Goal: Task Accomplishment & Management: Manage account settings

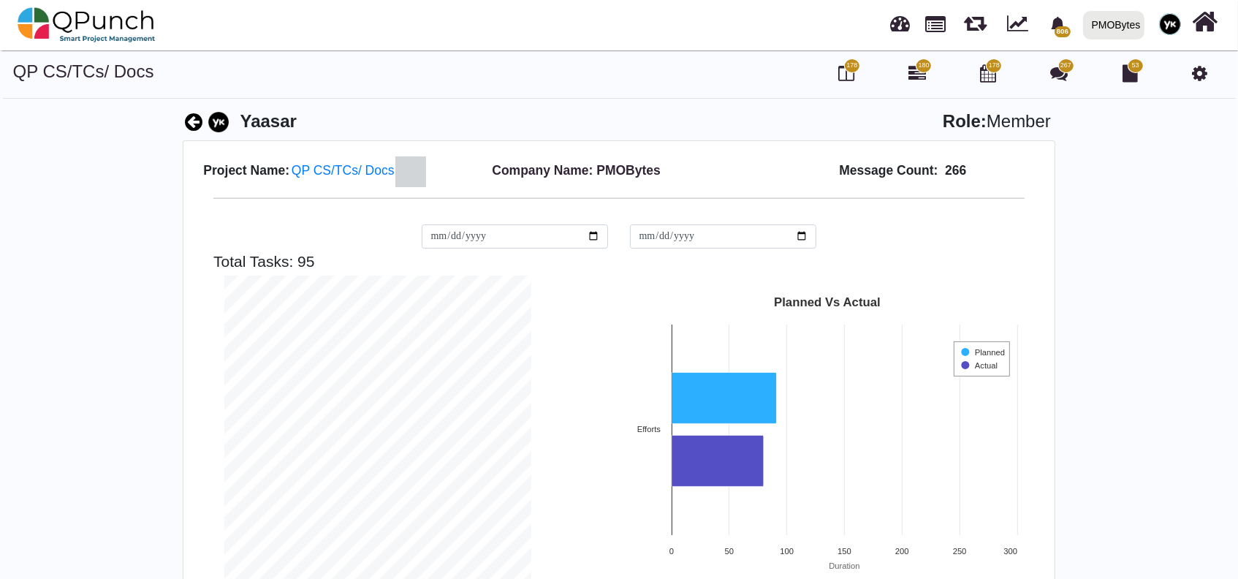
scroll to position [306, 329]
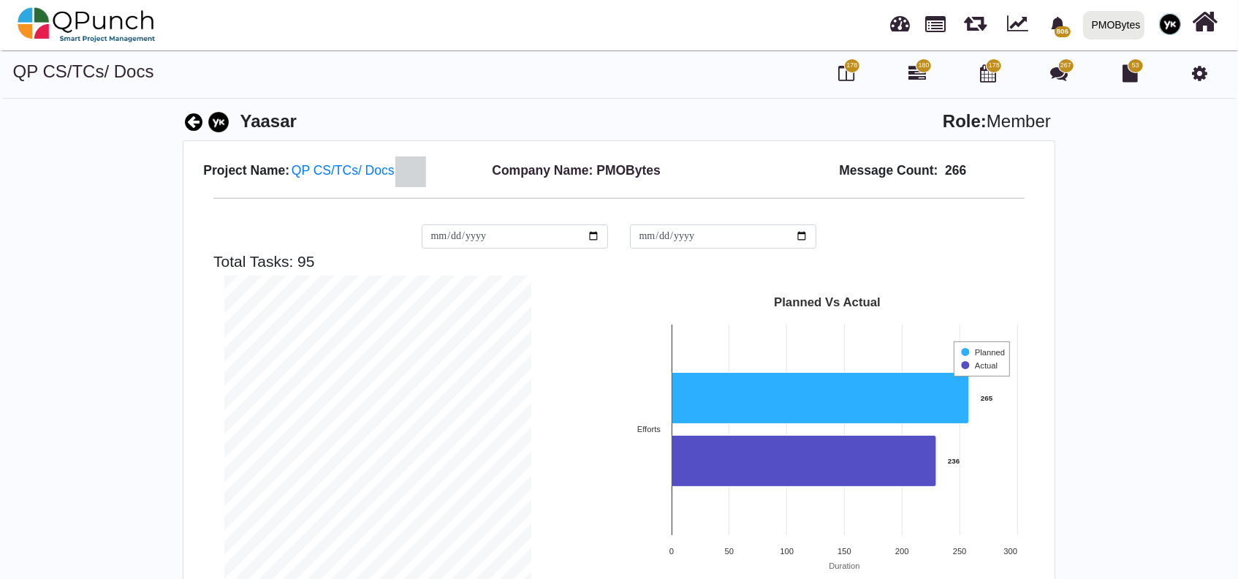
click at [1200, 71] on icon at bounding box center [1199, 73] width 15 height 18
click at [1199, 73] on icon at bounding box center [1199, 73] width 15 height 18
click at [1201, 80] on icon at bounding box center [1199, 73] width 15 height 18
click at [1198, 70] on icon at bounding box center [1199, 73] width 15 height 18
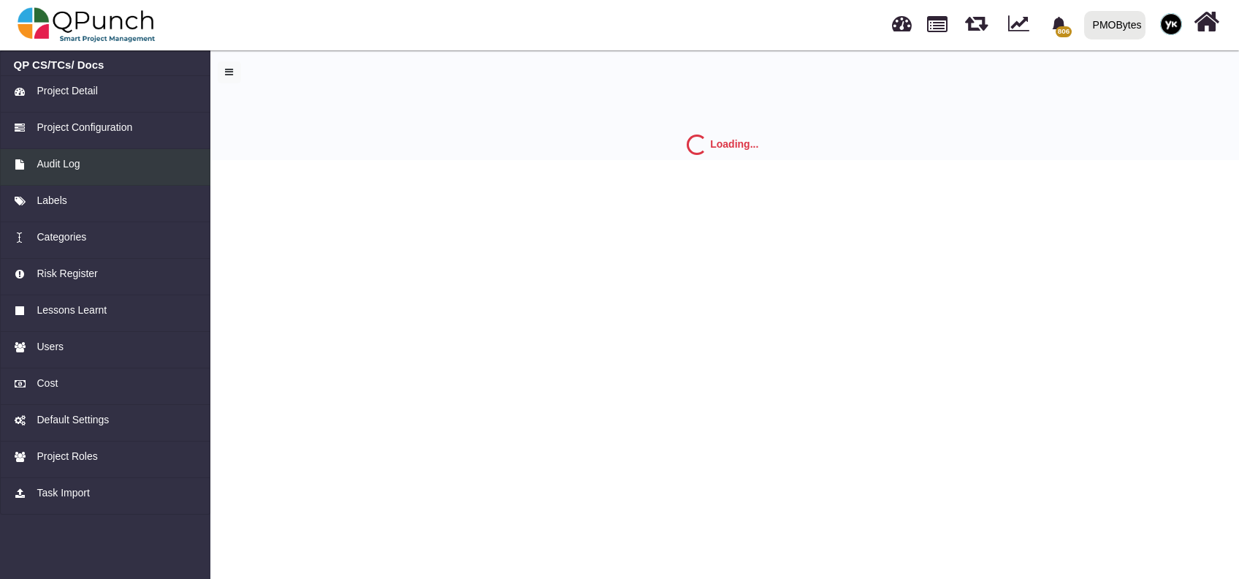
click at [80, 161] on span "Audit Log" at bounding box center [58, 163] width 43 height 15
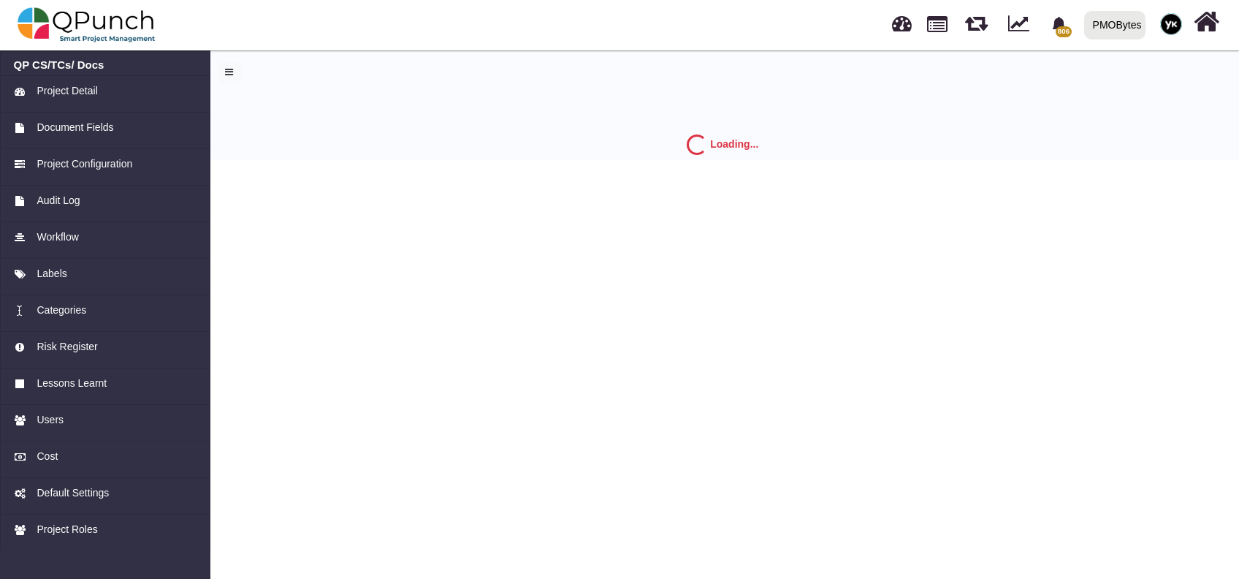
click at [115, 164] on span "Project Configuration" at bounding box center [85, 163] width 96 height 15
click at [113, 164] on span "Project Configuration" at bounding box center [85, 163] width 96 height 15
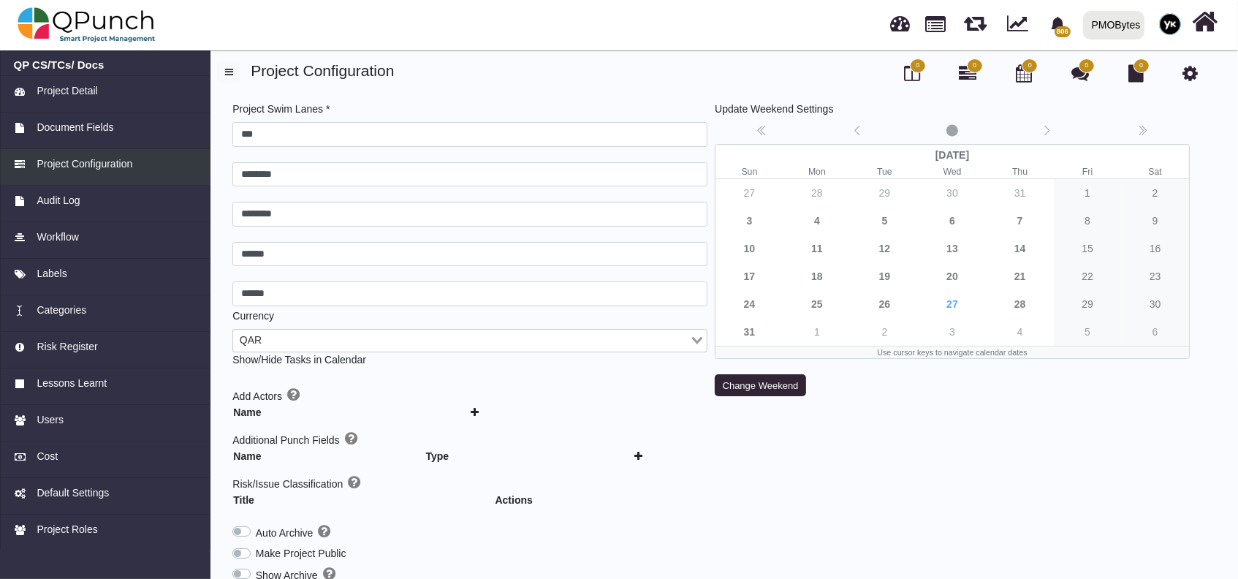
click at [113, 164] on span "Project Configuration" at bounding box center [85, 163] width 96 height 15
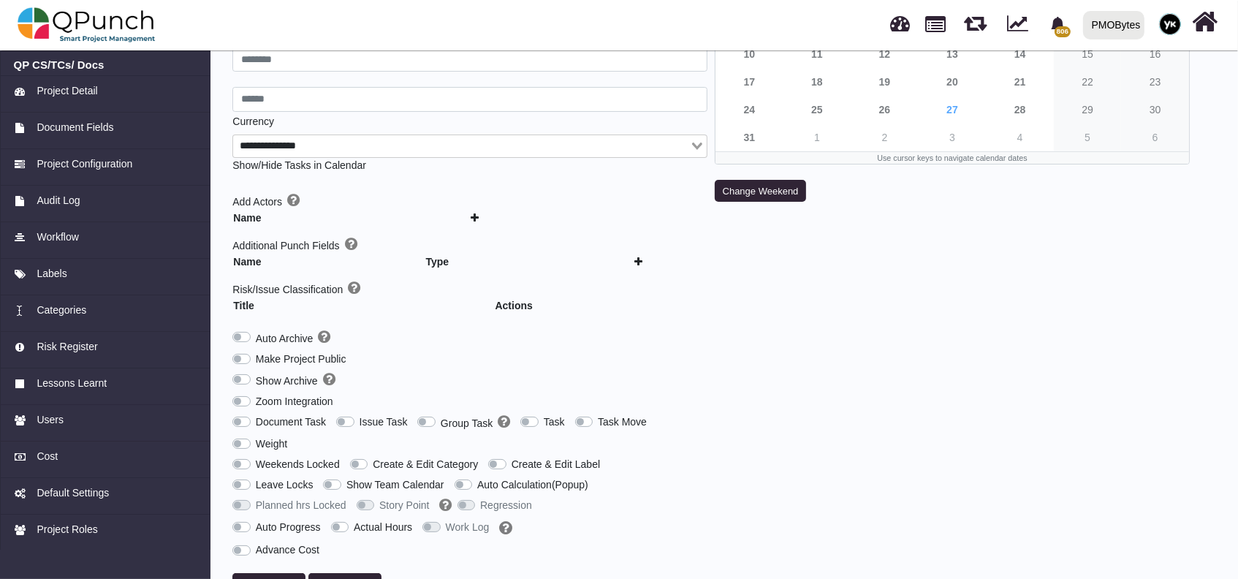
scroll to position [209, 0]
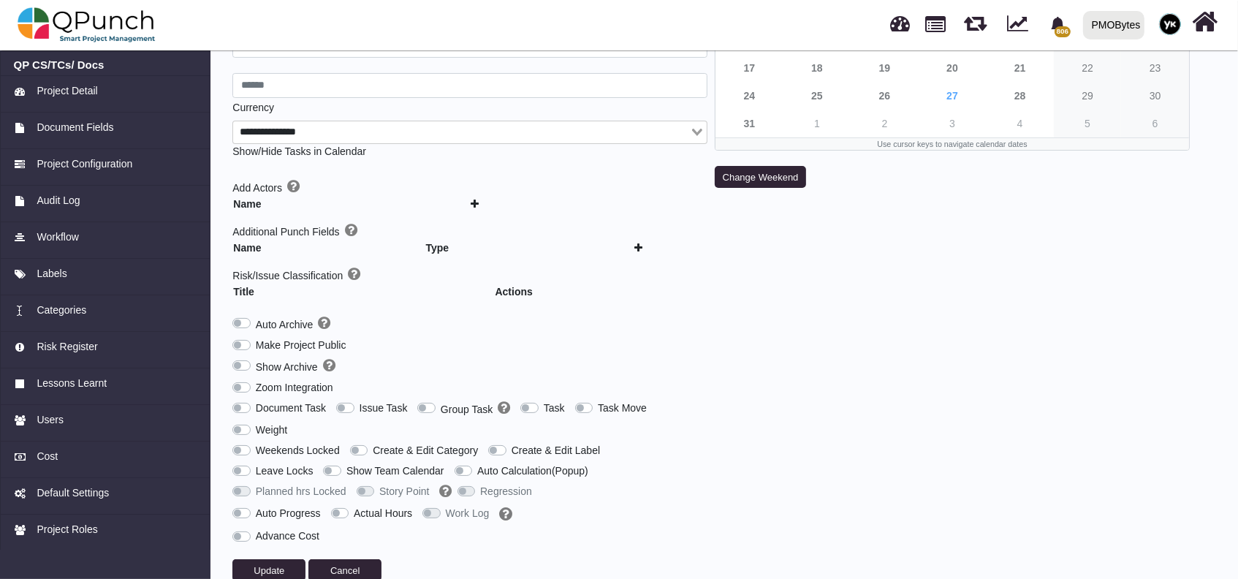
type input "***"
type input "********"
type input "******"
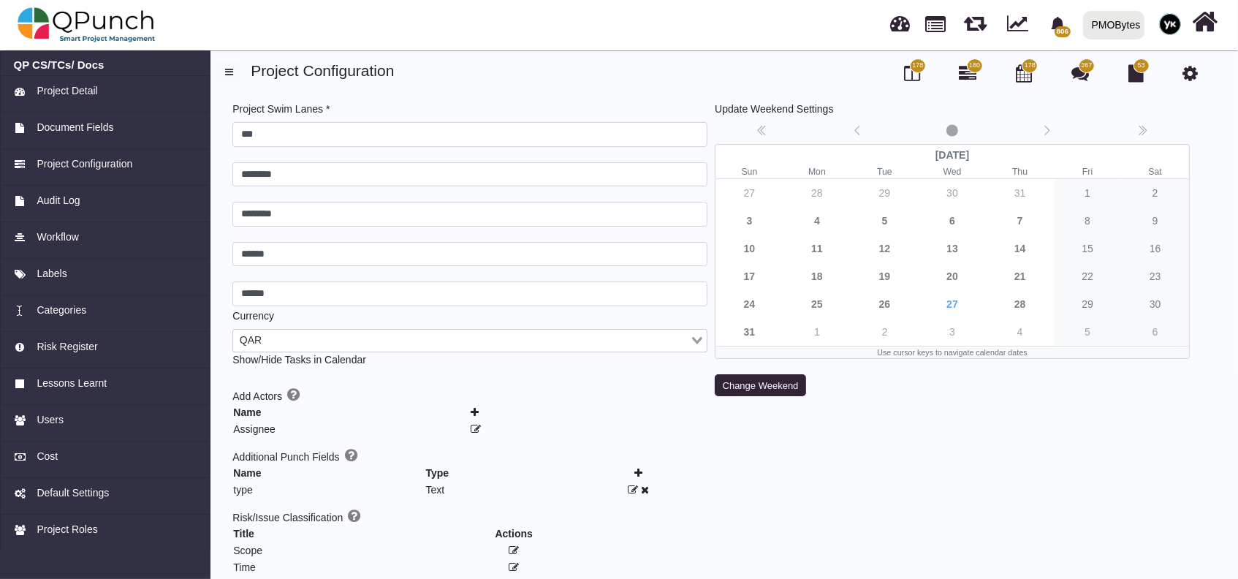
scroll to position [0, 0]
click at [916, 72] on span "178" at bounding box center [918, 65] width 16 height 15
click at [912, 71] on icon at bounding box center [912, 73] width 16 height 18
click at [907, 75] on icon at bounding box center [912, 73] width 16 height 18
click at [911, 77] on icon at bounding box center [912, 73] width 16 height 18
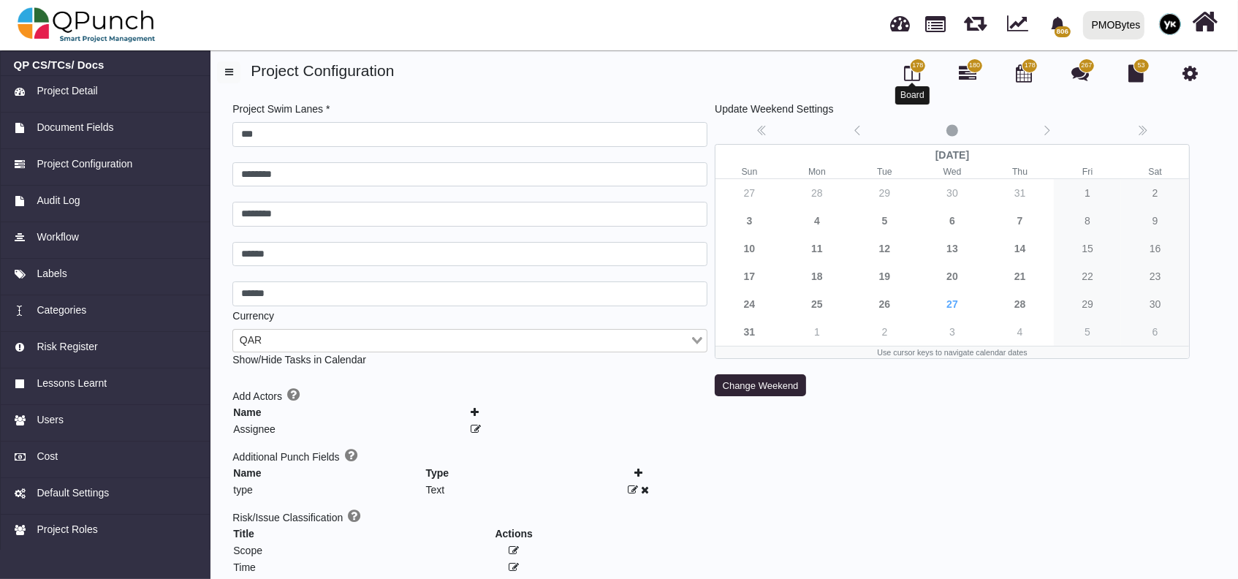
click at [913, 72] on icon at bounding box center [912, 73] width 16 height 18
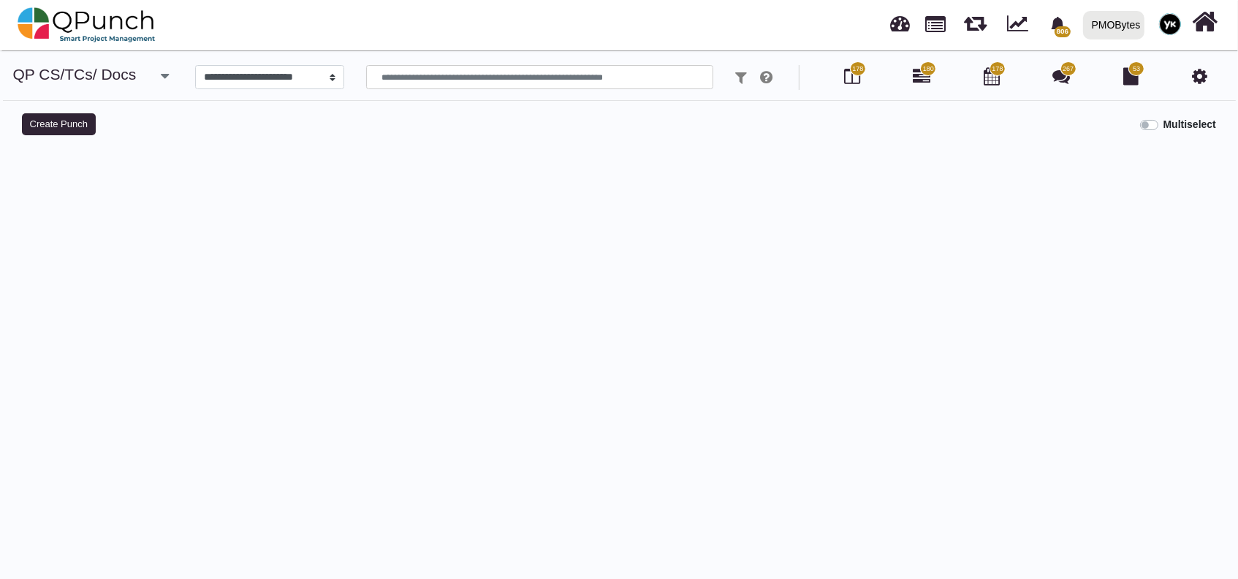
select select "*****"
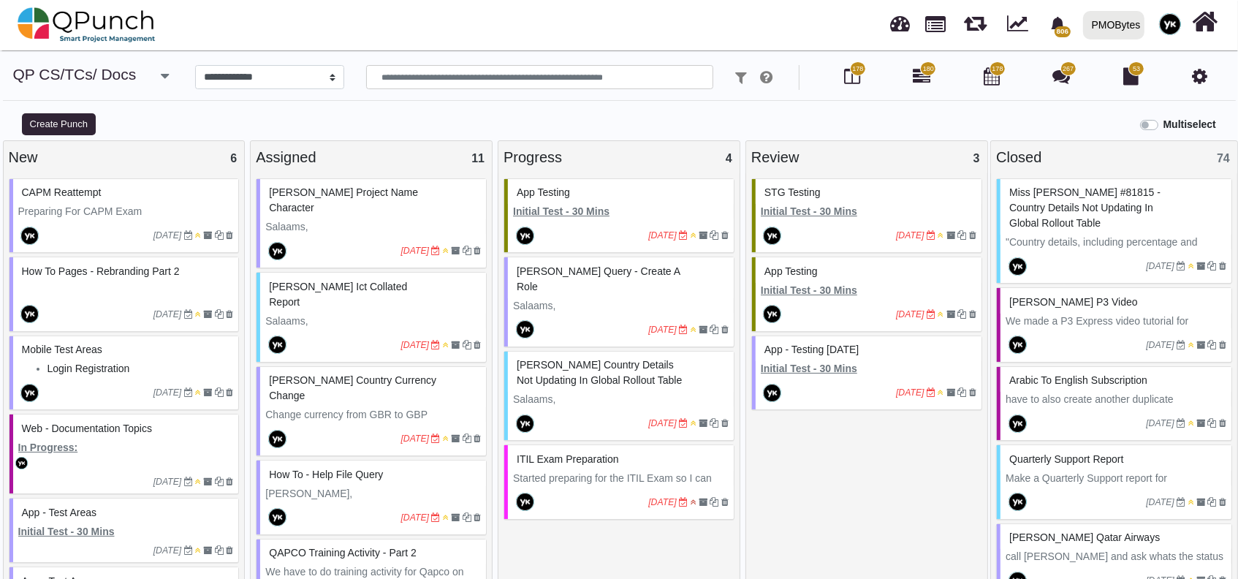
scroll to position [15, 0]
